Goal: Find specific page/section: Find specific page/section

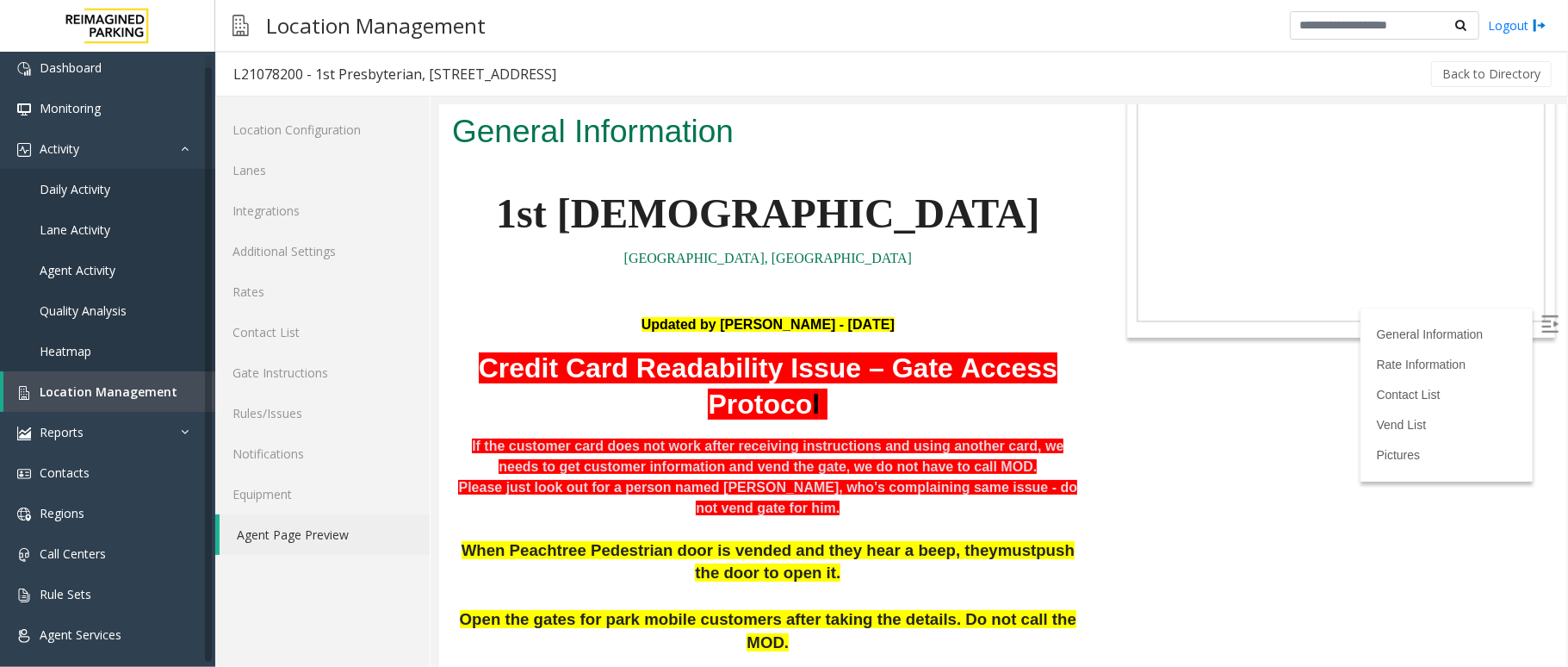
scroll to position [5, 0]
click at [101, 384] on span "Location Management" at bounding box center [108, 390] width 138 height 17
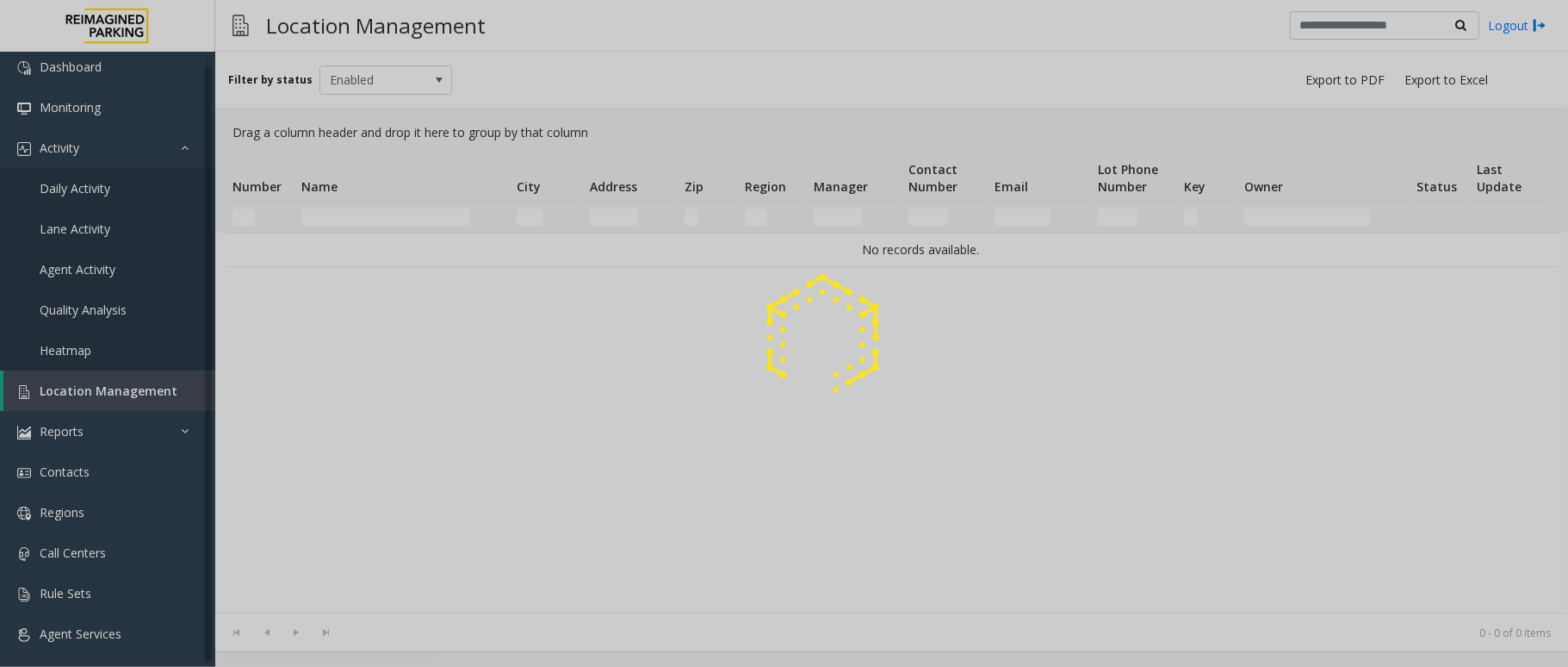
click at [377, 211] on div at bounding box center [784, 334] width 1568 height 667
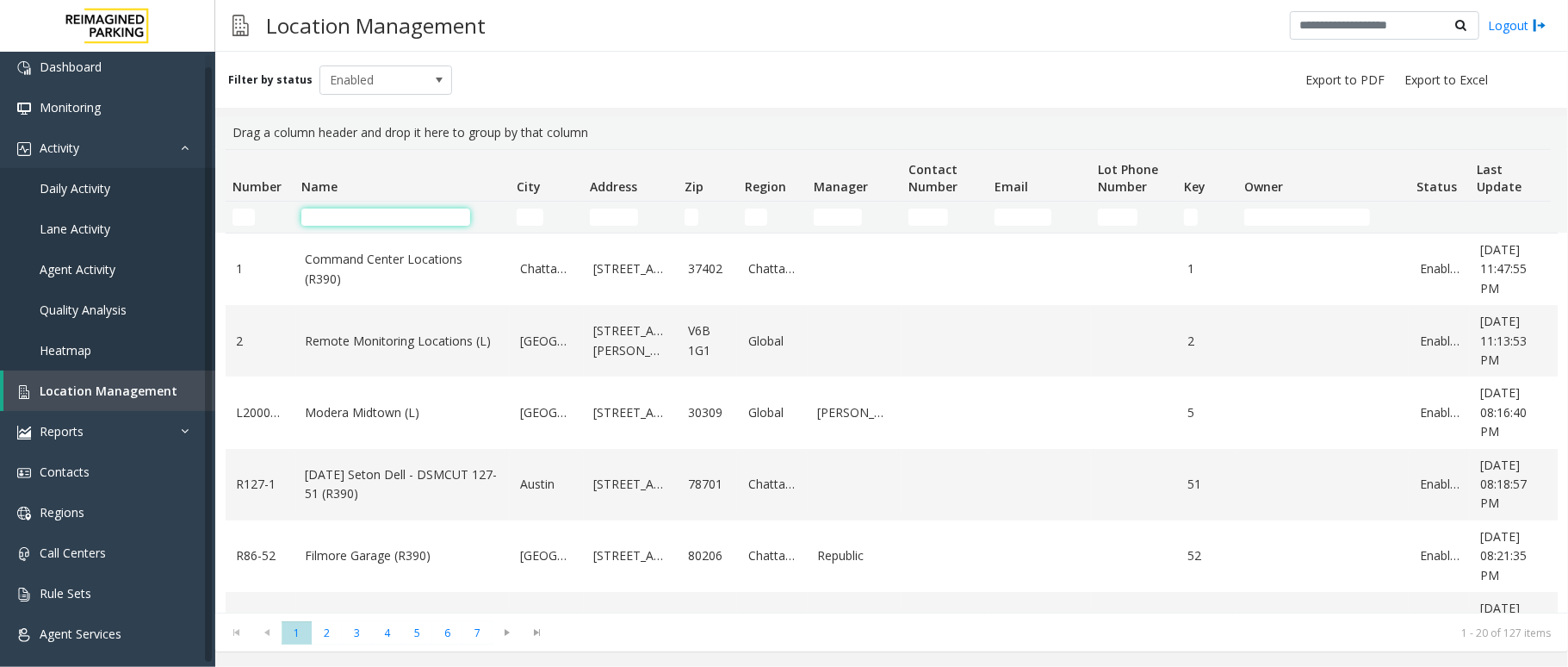
click at [374, 215] on input "Name Filter" at bounding box center [385, 217] width 168 height 18
click at [372, 221] on input "Name Filter" at bounding box center [385, 217] width 168 height 18
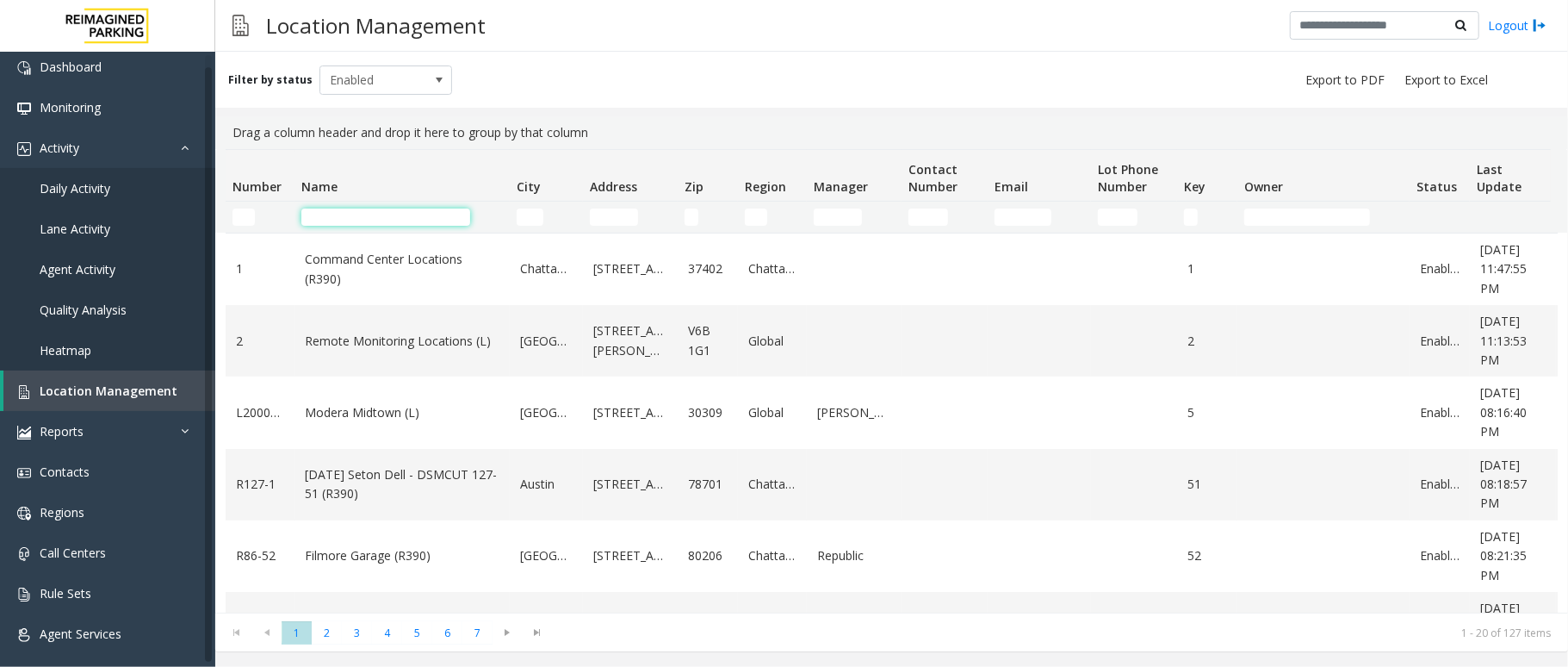
click at [372, 221] on input "Name Filter" at bounding box center [385, 217] width 168 height 18
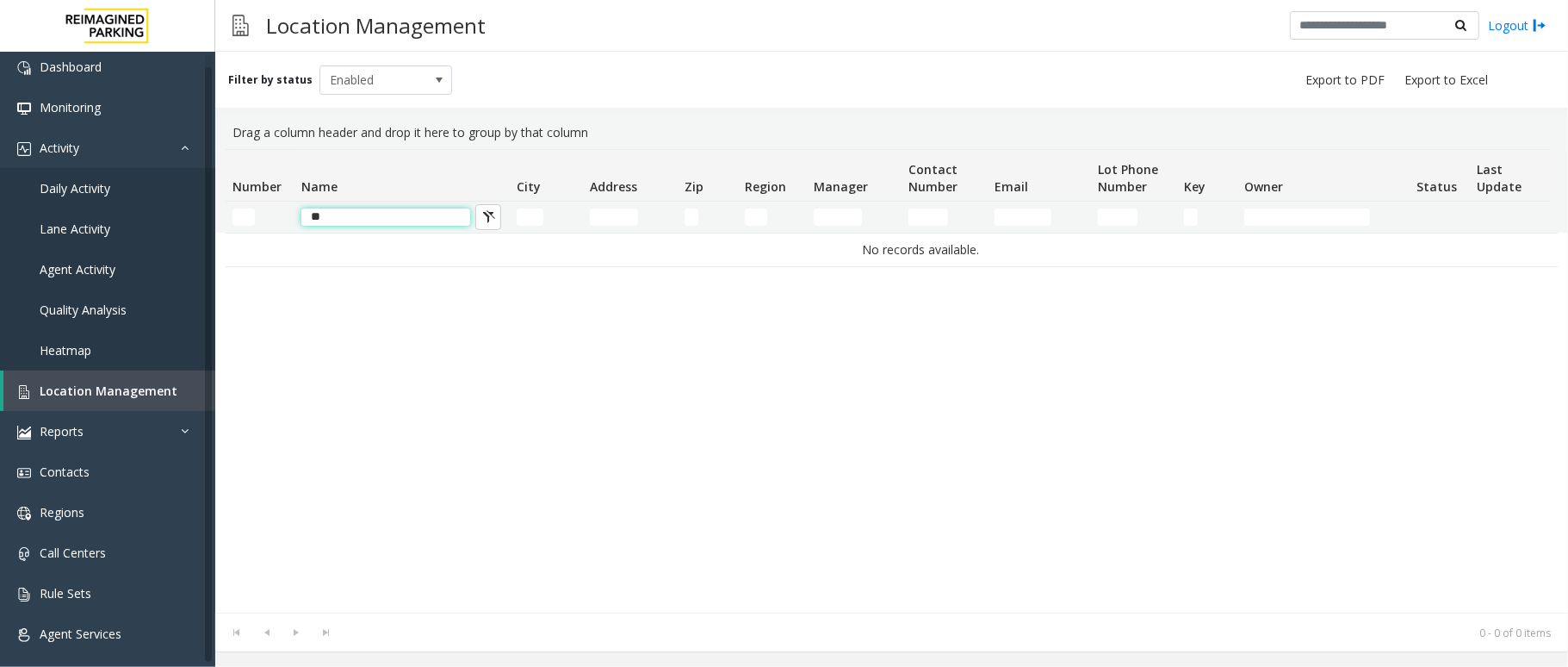
type input "*"
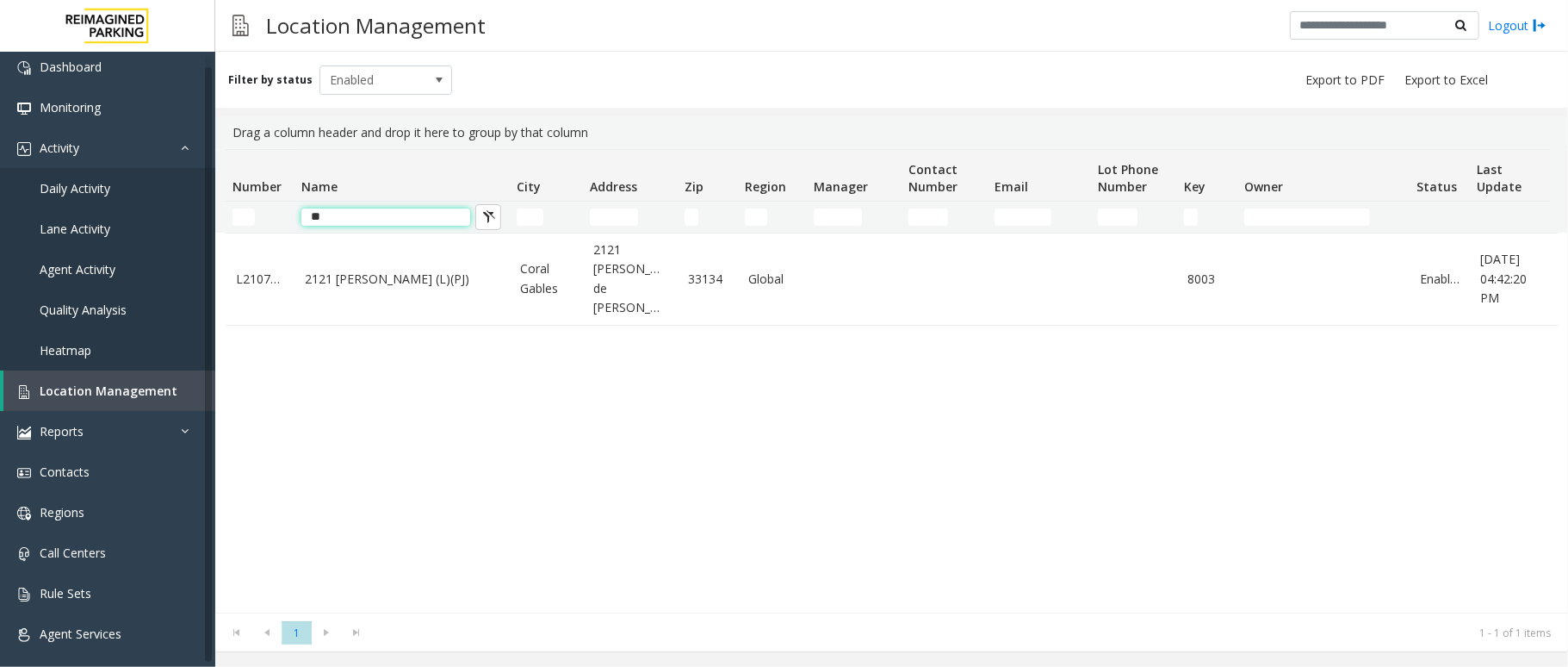
type input "*"
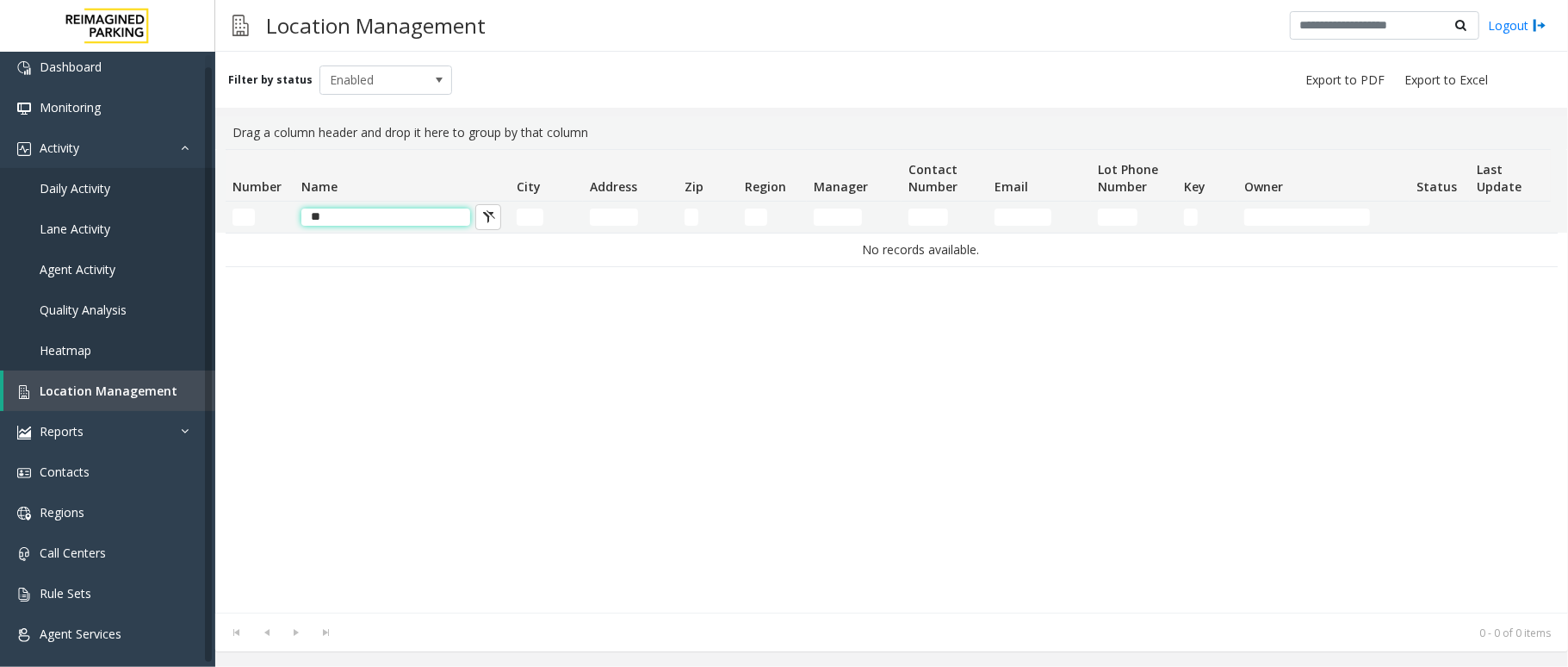
type input "*"
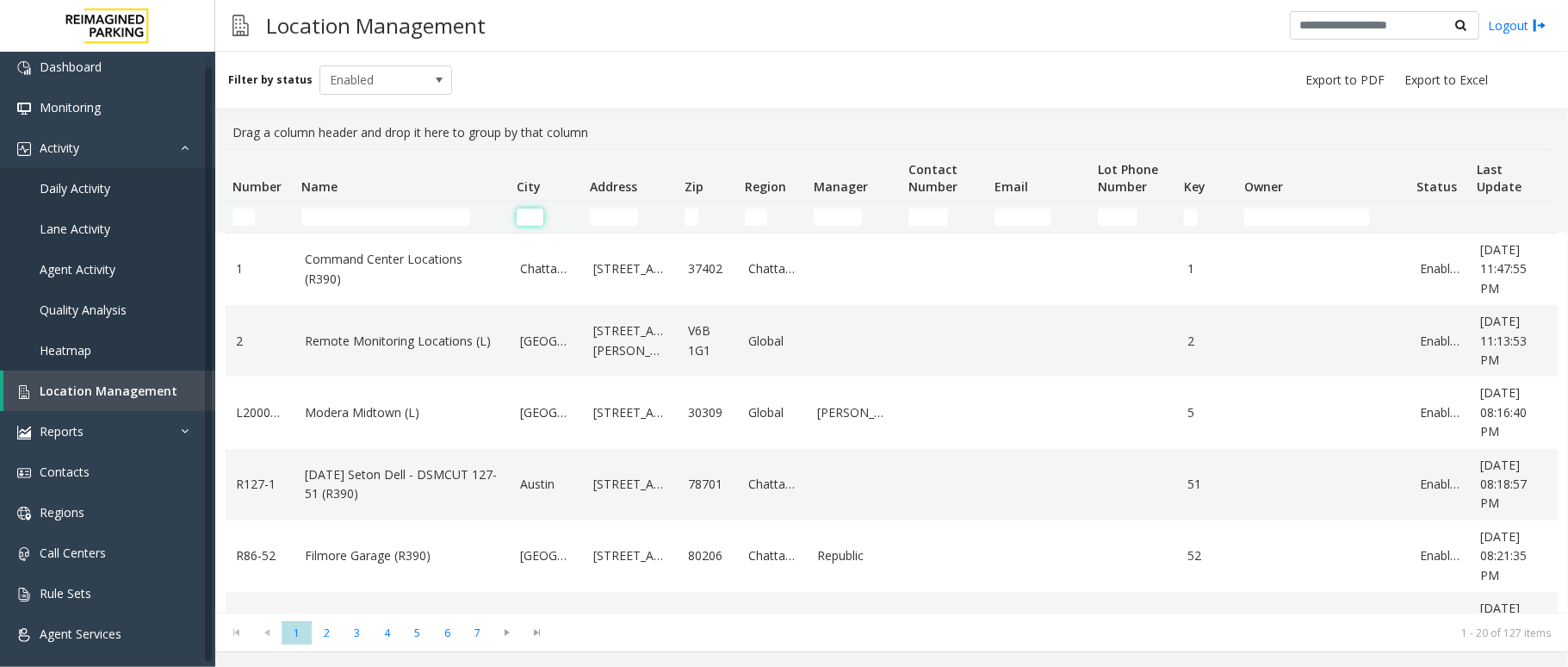
click at [541, 218] on input "City Filter" at bounding box center [530, 217] width 26 height 18
click at [608, 214] on input "Address Filter" at bounding box center [614, 217] width 49 height 18
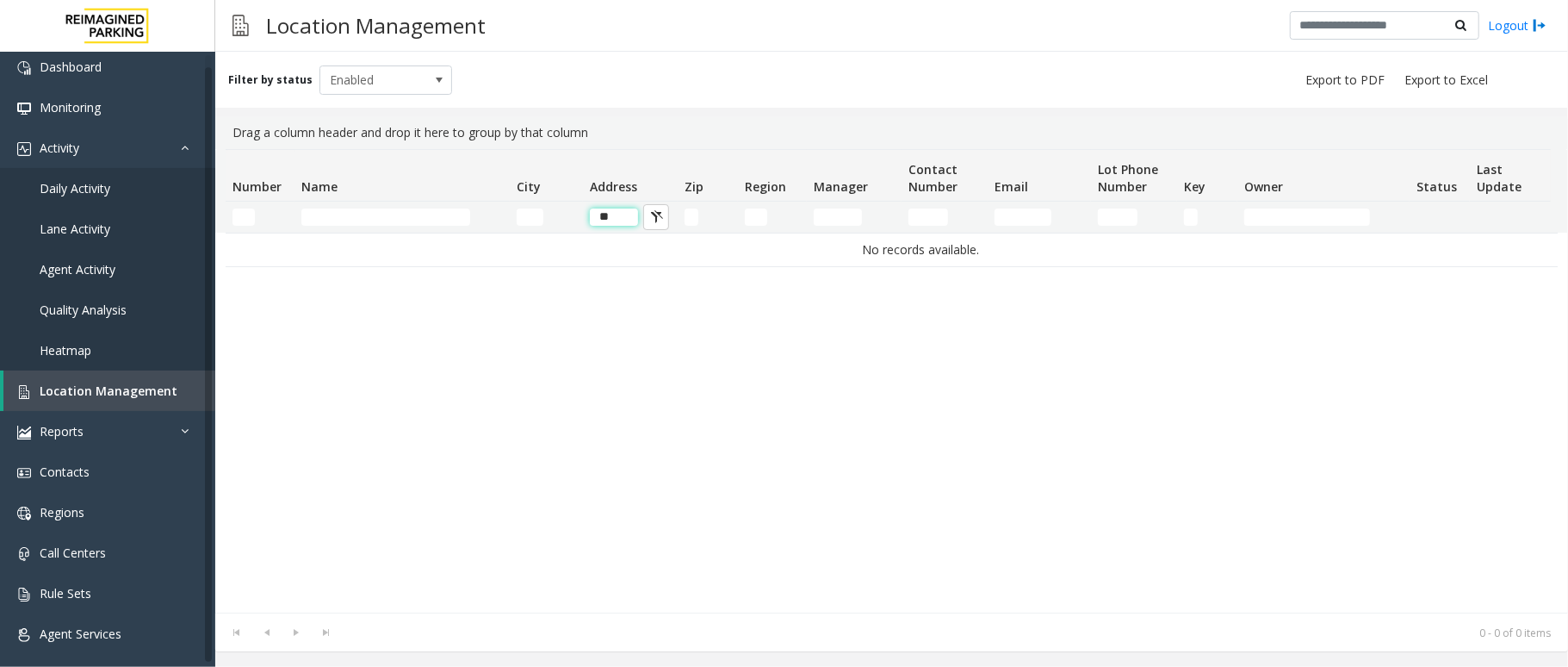
type input "*"
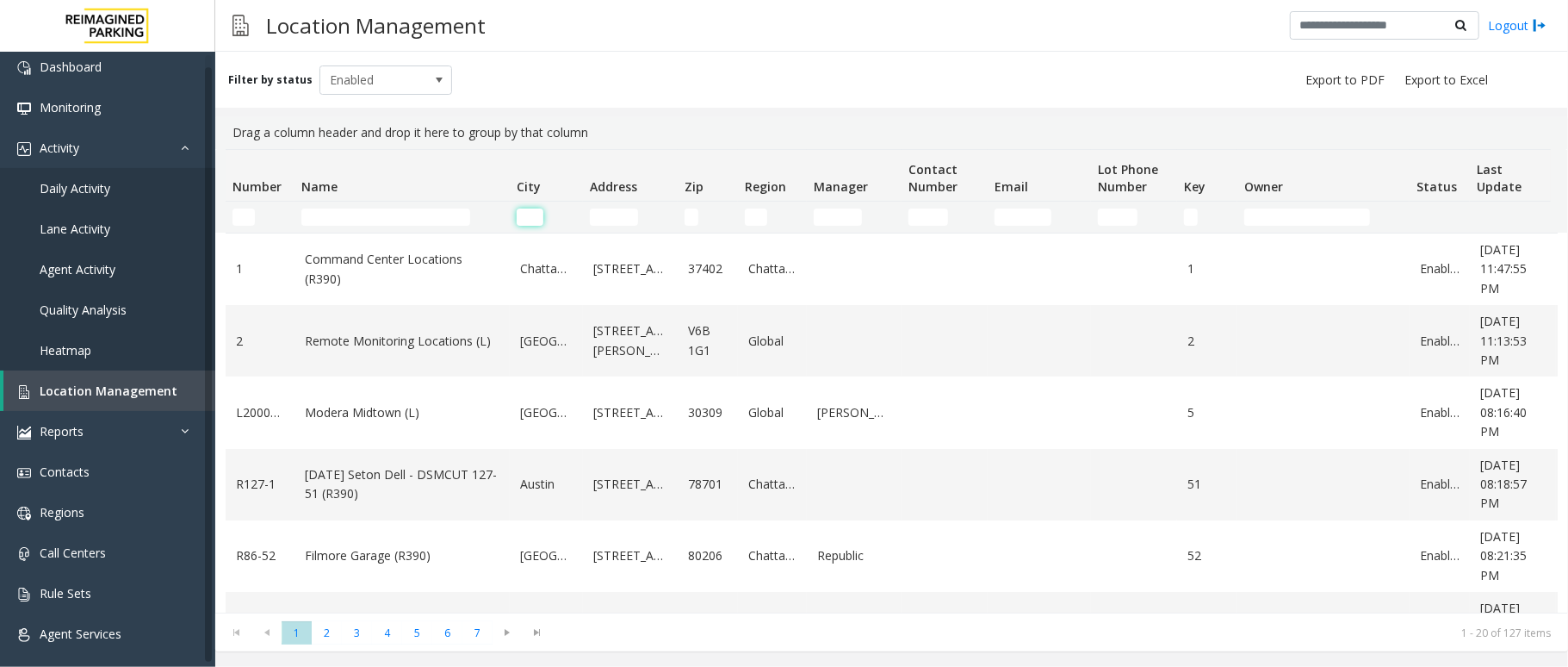
click at [535, 214] on input "City Filter" at bounding box center [530, 217] width 26 height 18
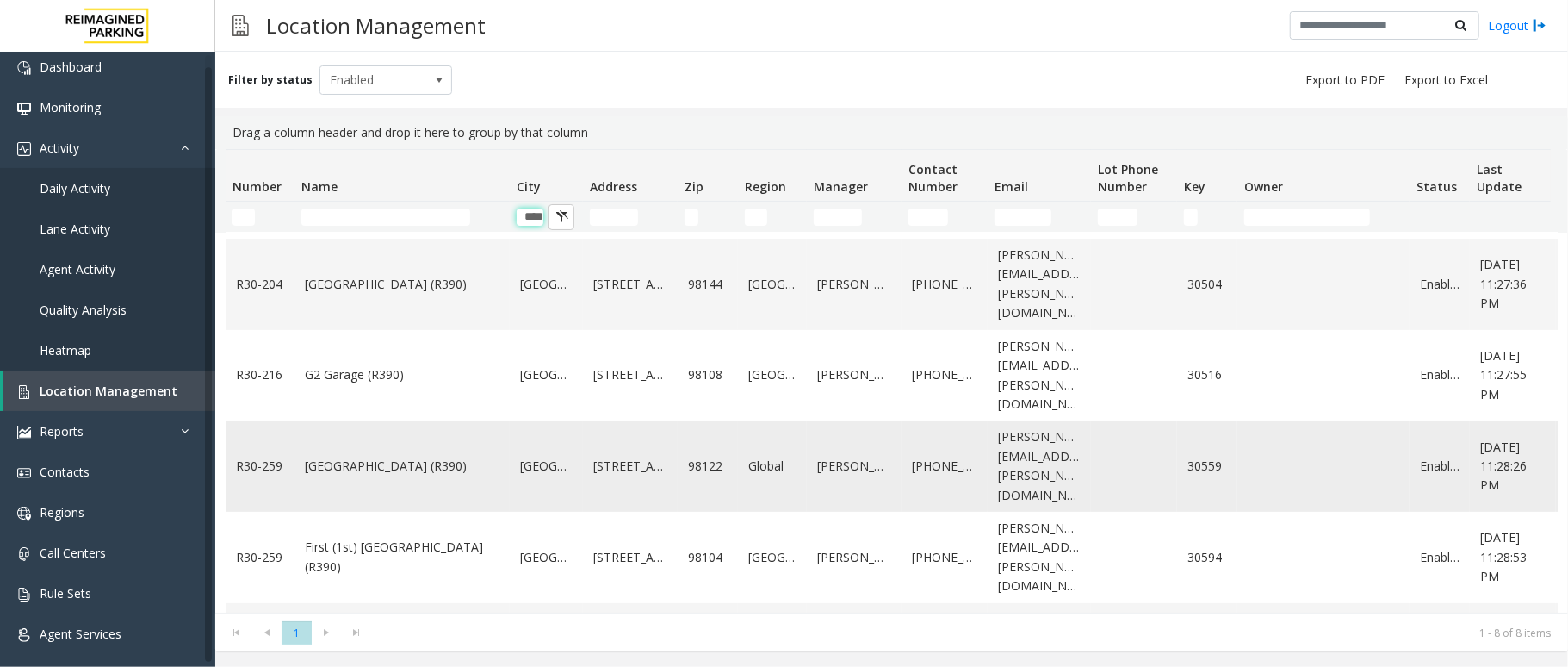
scroll to position [233, 0]
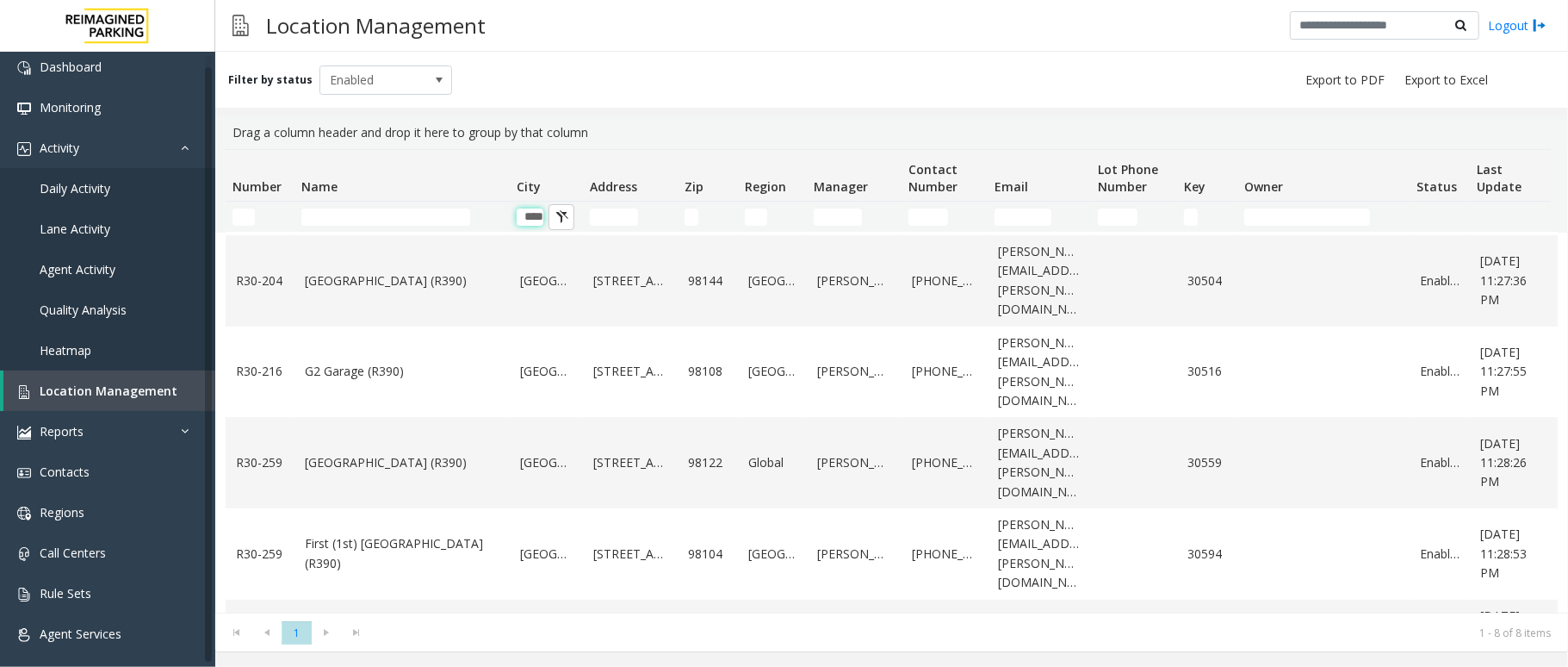
type input "****"
click at [601, 211] on input "Address Filter" at bounding box center [614, 217] width 49 height 18
click at [250, 218] on input "Number Filter" at bounding box center [243, 217] width 22 height 18
click at [249, 208] on input "Number Filter" at bounding box center [243, 217] width 22 height 18
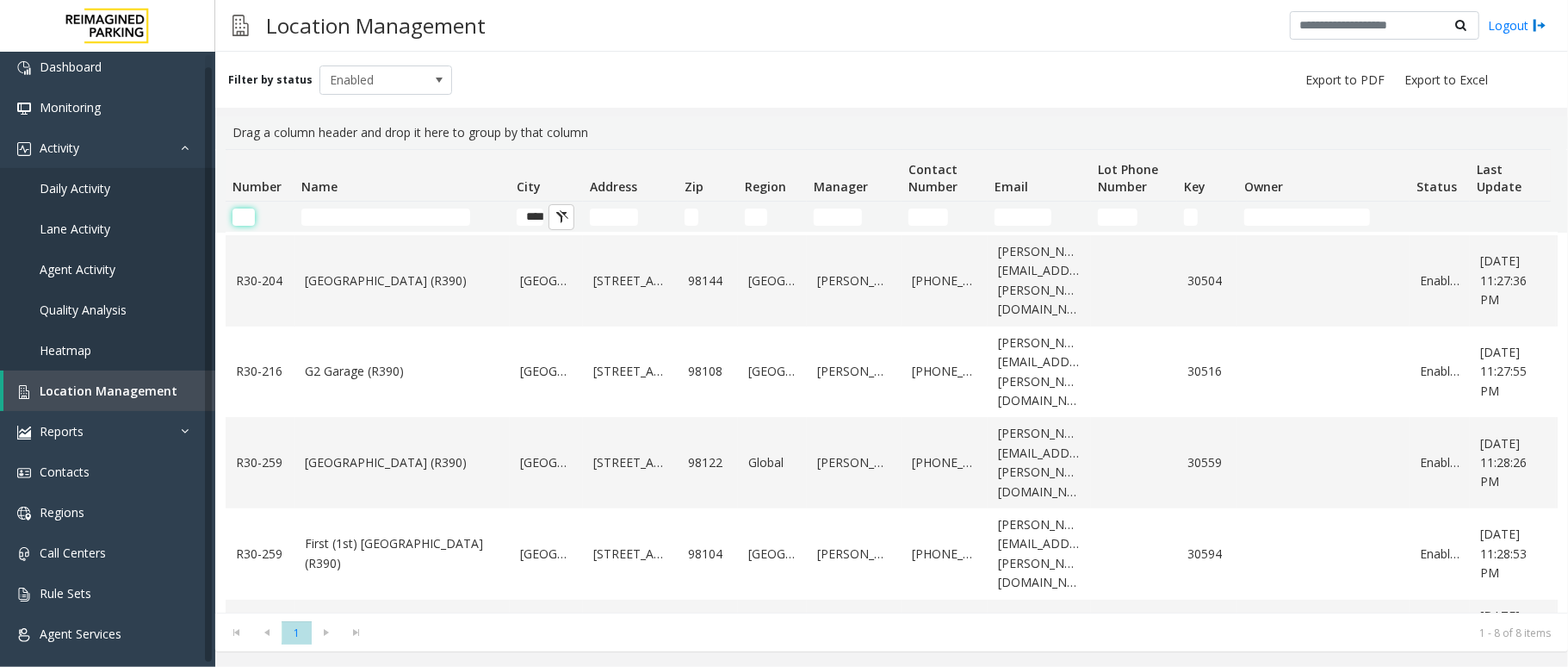
click at [253, 208] on input "Number Filter" at bounding box center [243, 217] width 22 height 18
click at [387, 215] on input "Name Filter" at bounding box center [385, 217] width 168 height 18
click at [392, 215] on input "Name Filter" at bounding box center [385, 217] width 168 height 18
